Goal: Obtain resource: Obtain resource

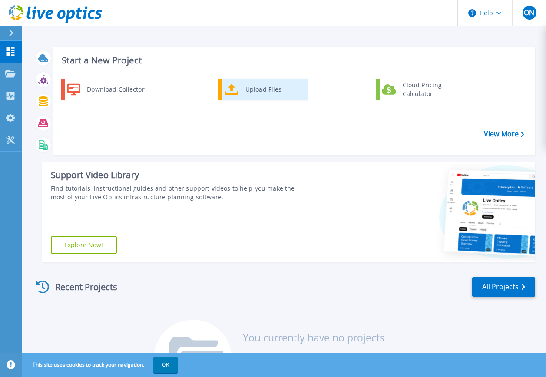
click at [232, 100] on link "Upload Files" at bounding box center [263, 90] width 89 height 22
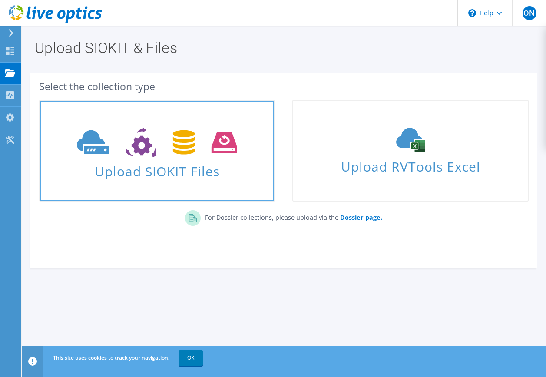
click at [208, 156] on icon at bounding box center [157, 143] width 160 height 30
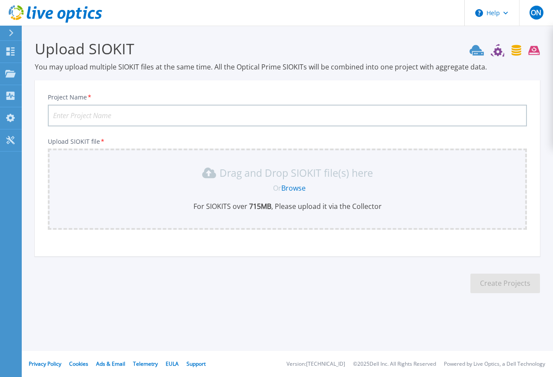
click at [291, 191] on link "Browse" at bounding box center [293, 188] width 24 height 10
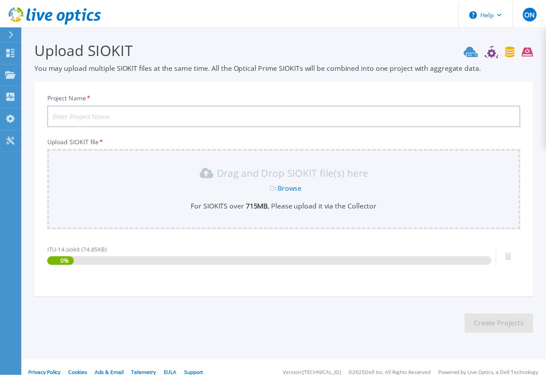
scroll to position [10, 0]
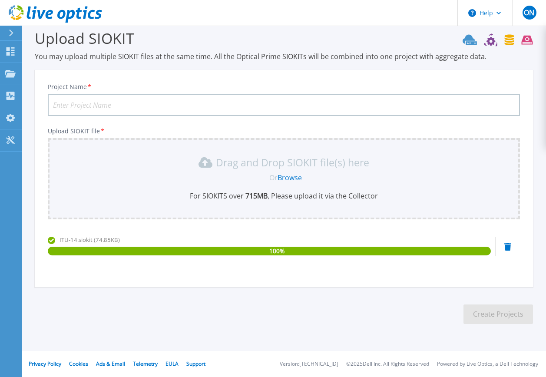
click at [115, 103] on input "Project Name *" at bounding box center [284, 105] width 472 height 22
type input "D"
type input "NDBackup Server"
click at [481, 312] on button "Create Projects" at bounding box center [499, 315] width 70 height 20
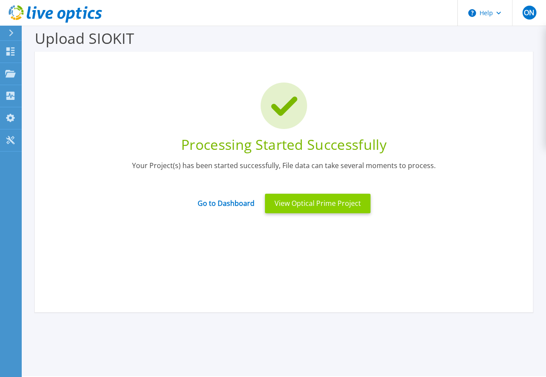
click at [324, 209] on button "View Optical Prime Project" at bounding box center [318, 204] width 106 height 20
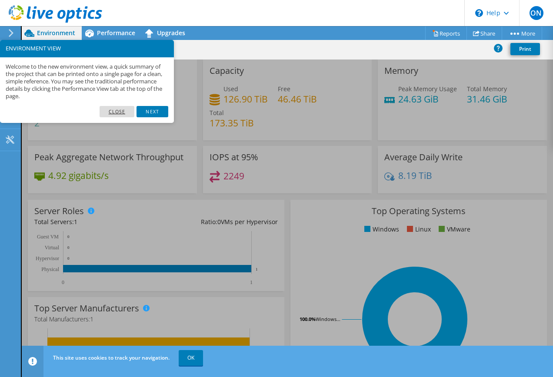
click at [126, 115] on link "Close" at bounding box center [116, 111] width 35 height 11
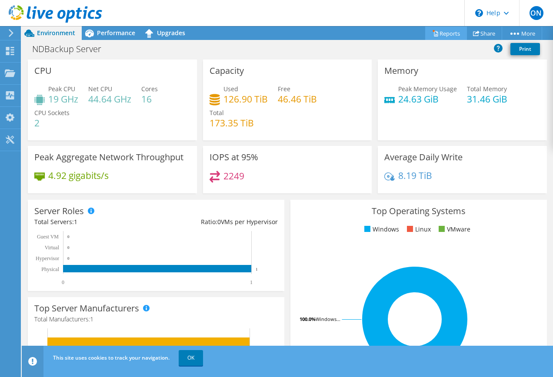
click at [453, 33] on link "Reports" at bounding box center [446, 33] width 42 height 13
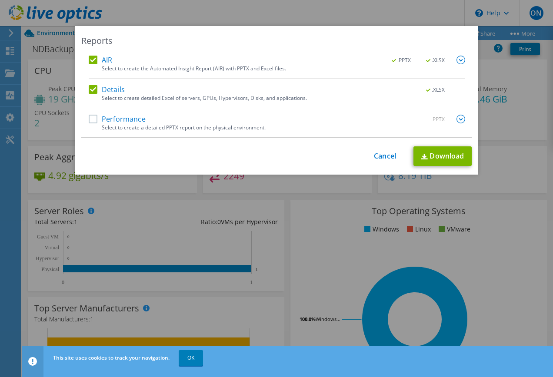
click at [456, 119] on img at bounding box center [460, 119] width 9 height 9
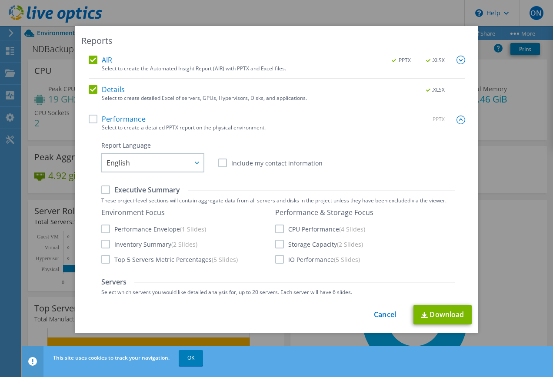
click at [456, 119] on img at bounding box center [460, 120] width 9 height 9
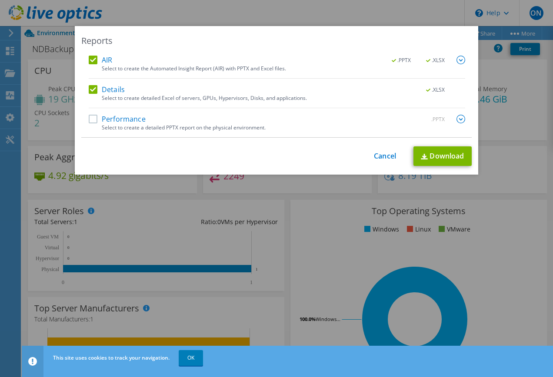
click at [93, 124] on div "Performance .PPTX" at bounding box center [277, 120] width 376 height 10
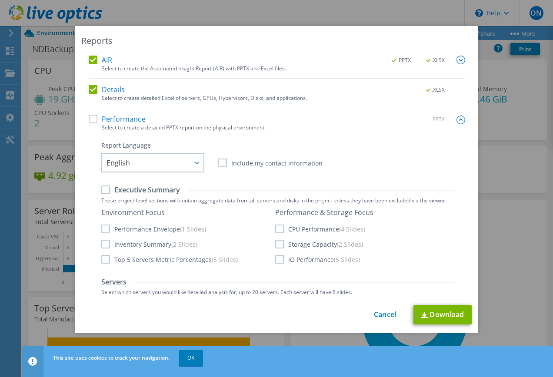
click at [89, 119] on label "Performance" at bounding box center [117, 119] width 57 height 9
click at [0, 0] on input "Performance" at bounding box center [0, 0] width 0 height 0
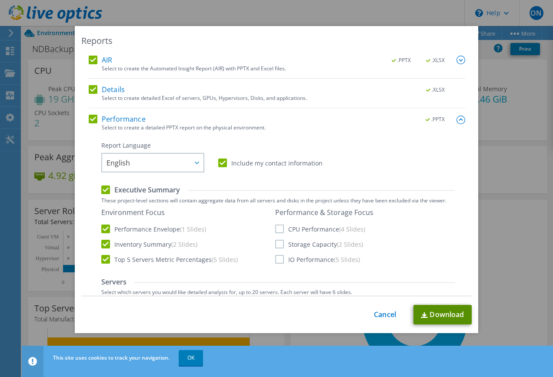
click at [447, 316] on link "Download" at bounding box center [442, 315] width 58 height 20
click at [276, 229] on label "CPU Performance (4 Slides)" at bounding box center [320, 229] width 90 height 9
click at [0, 0] on input "CPU Performance (4 Slides)" at bounding box center [0, 0] width 0 height 0
click at [275, 248] on label "Storage Capacity (2 Slides)" at bounding box center [319, 244] width 88 height 9
click at [0, 0] on input "Storage Capacity (2 Slides)" at bounding box center [0, 0] width 0 height 0
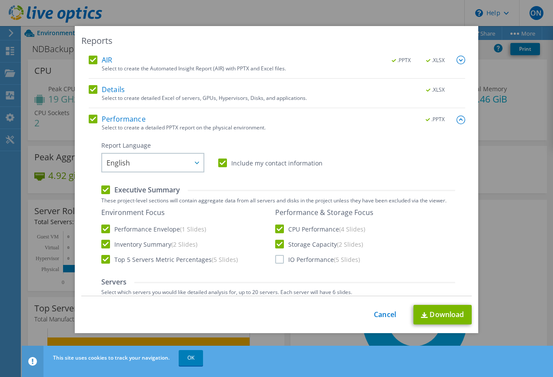
click at [275, 261] on label "IO Performance (5 Slides)" at bounding box center [317, 259] width 85 height 9
click at [0, 0] on input "IO Performance (5 Slides)" at bounding box center [0, 0] width 0 height 0
click at [433, 317] on link "Download" at bounding box center [442, 315] width 58 height 20
click at [246, 17] on div "Reports AIR .PPTX .XLSX Select to create the Automated Insight Report (AIR) wit…" at bounding box center [276, 188] width 553 height 377
